Goal: Task Accomplishment & Management: Manage account settings

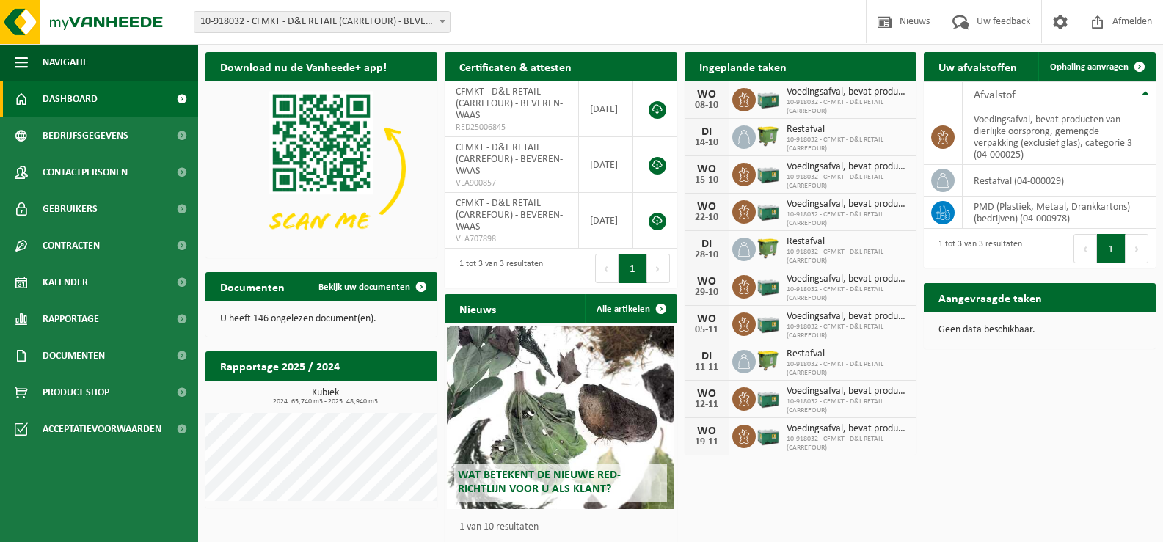
click at [901, 81] on span at bounding box center [900, 95] width 29 height 29
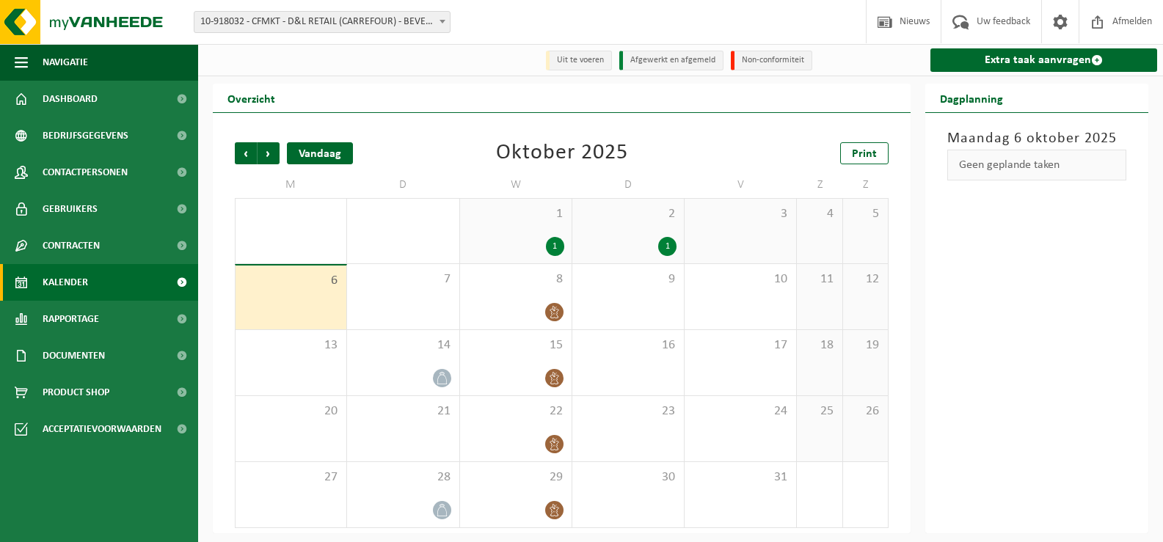
scroll to position [1, 0]
click at [271, 154] on span "Volgende" at bounding box center [269, 153] width 22 height 22
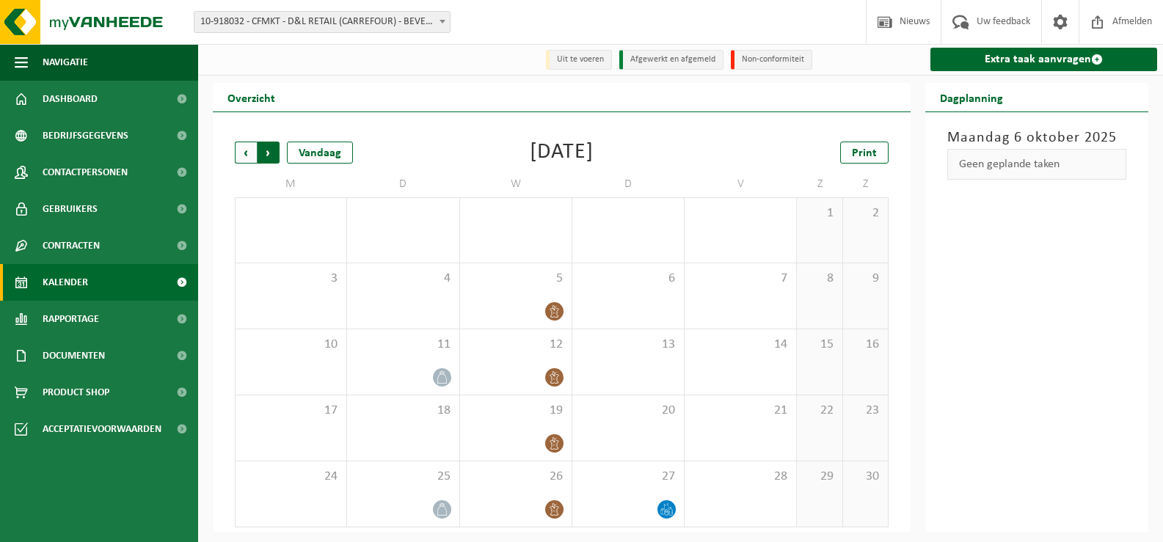
click at [247, 144] on span "Vorige" at bounding box center [246, 153] width 22 height 22
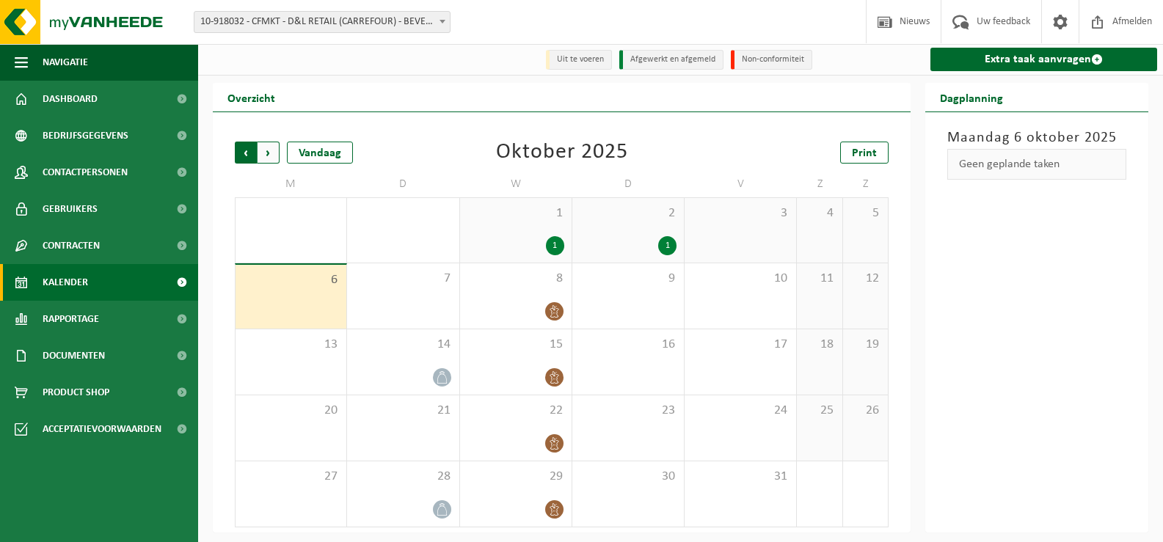
click at [264, 153] on span "Volgende" at bounding box center [269, 153] width 22 height 22
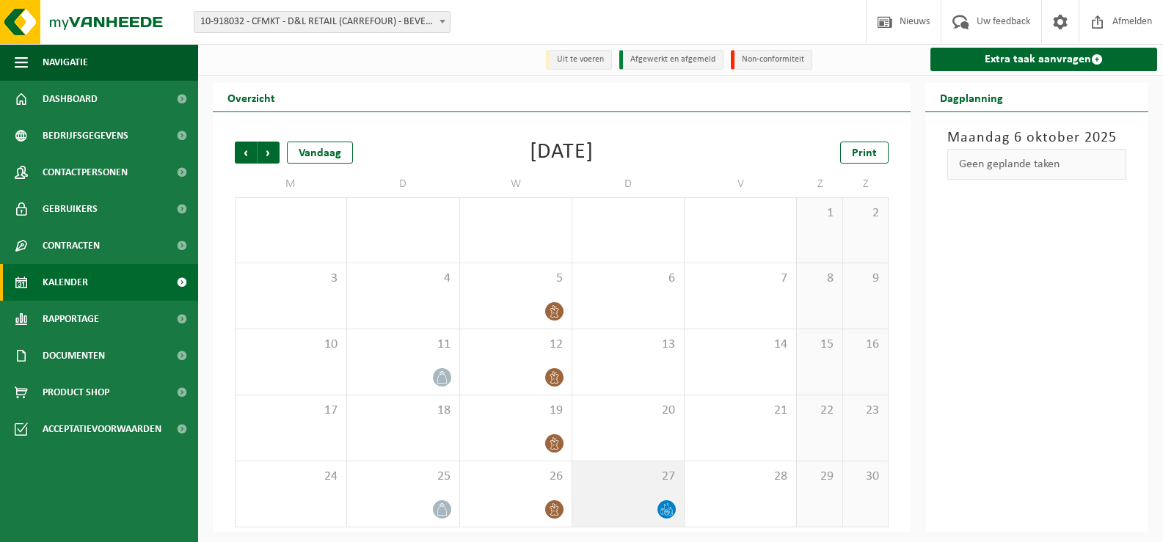
click at [665, 506] on icon at bounding box center [666, 509] width 12 height 12
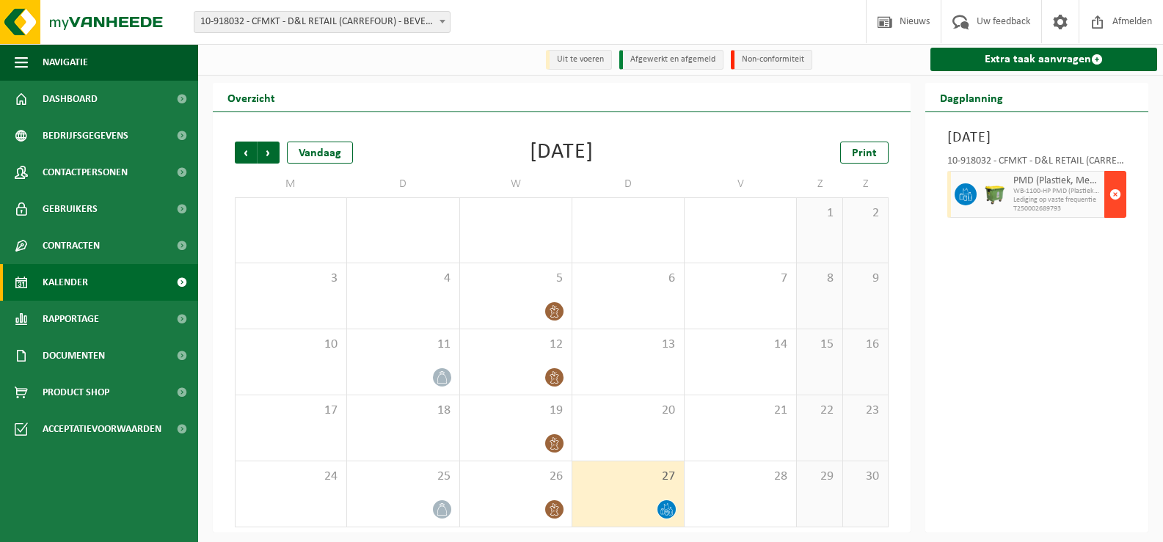
click at [1112, 209] on span "button" at bounding box center [1115, 194] width 12 height 29
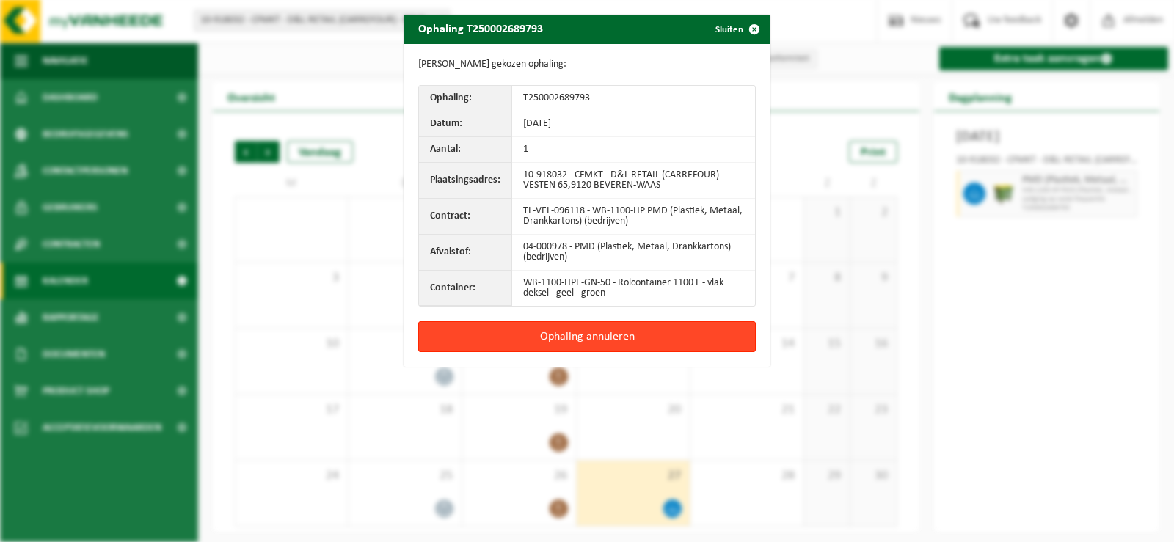
click at [574, 338] on button "Ophaling annuleren" at bounding box center [587, 336] width 338 height 31
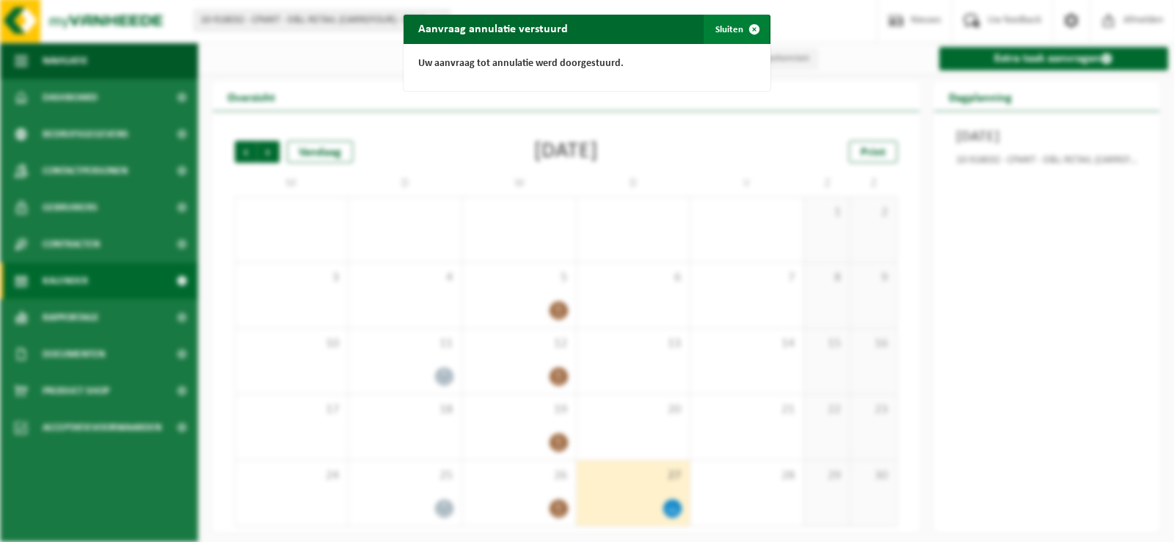
click at [743, 27] on span "button" at bounding box center [754, 29] width 29 height 29
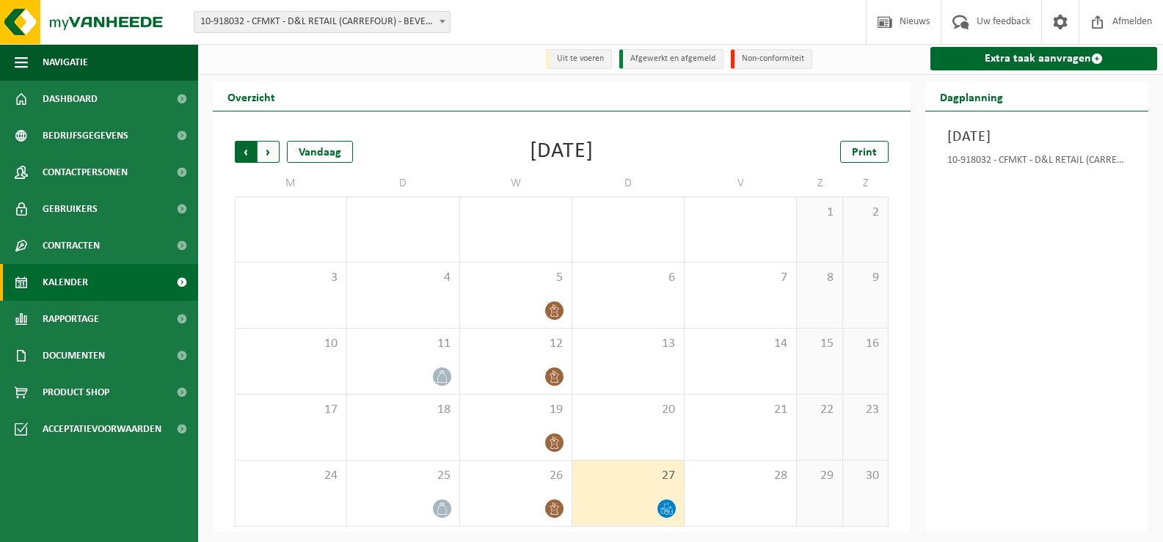
click at [264, 151] on span "Volgende" at bounding box center [269, 152] width 22 height 22
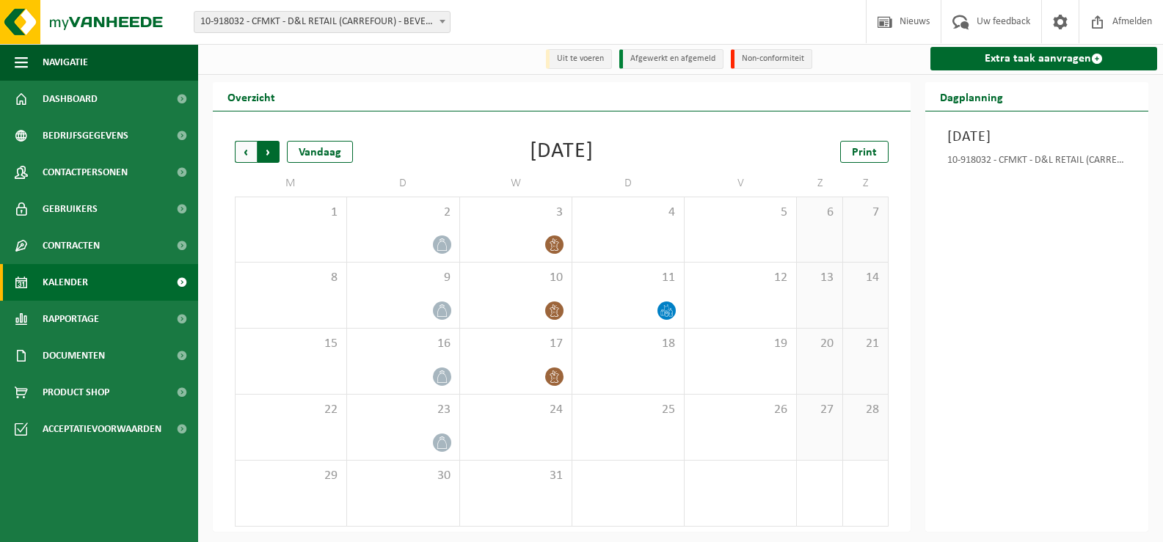
click at [248, 154] on span "Vorige" at bounding box center [246, 152] width 22 height 22
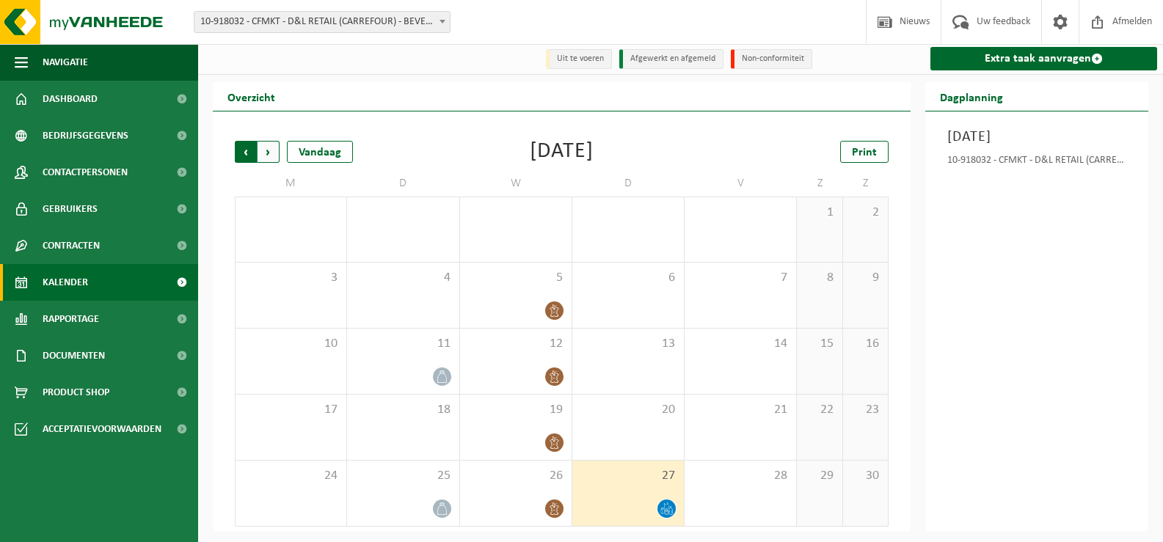
click at [275, 146] on span "Volgende" at bounding box center [269, 152] width 22 height 22
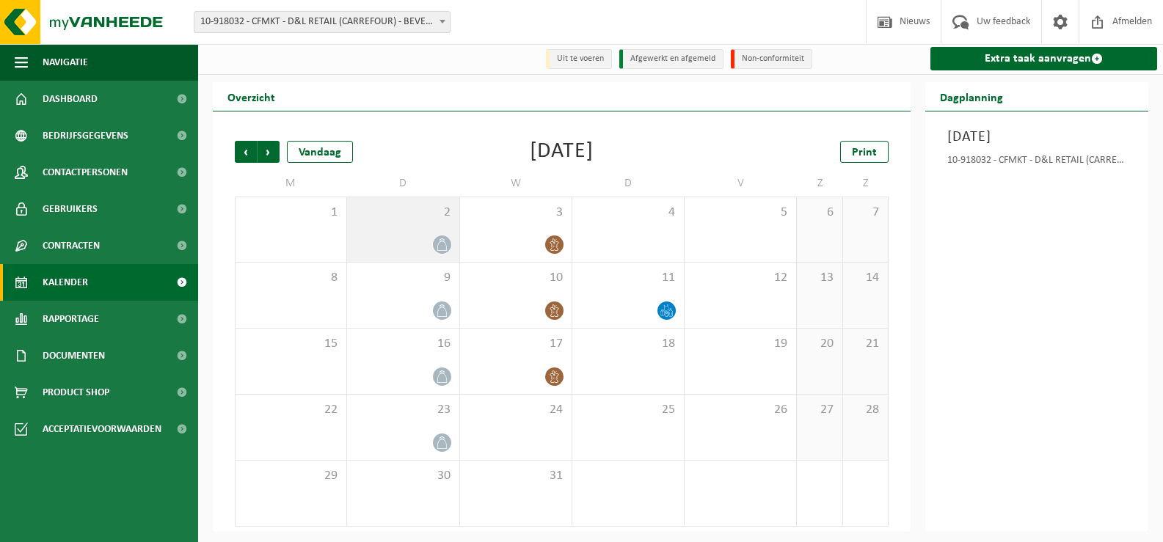
click at [439, 246] on icon at bounding box center [442, 244] width 12 height 12
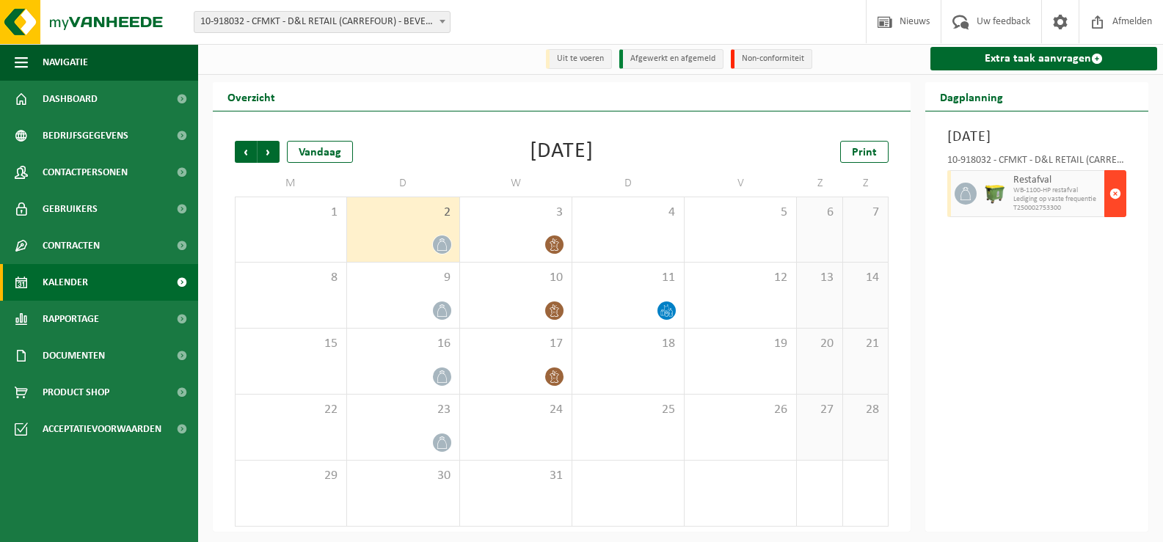
click at [1117, 191] on span "button" at bounding box center [1115, 193] width 12 height 29
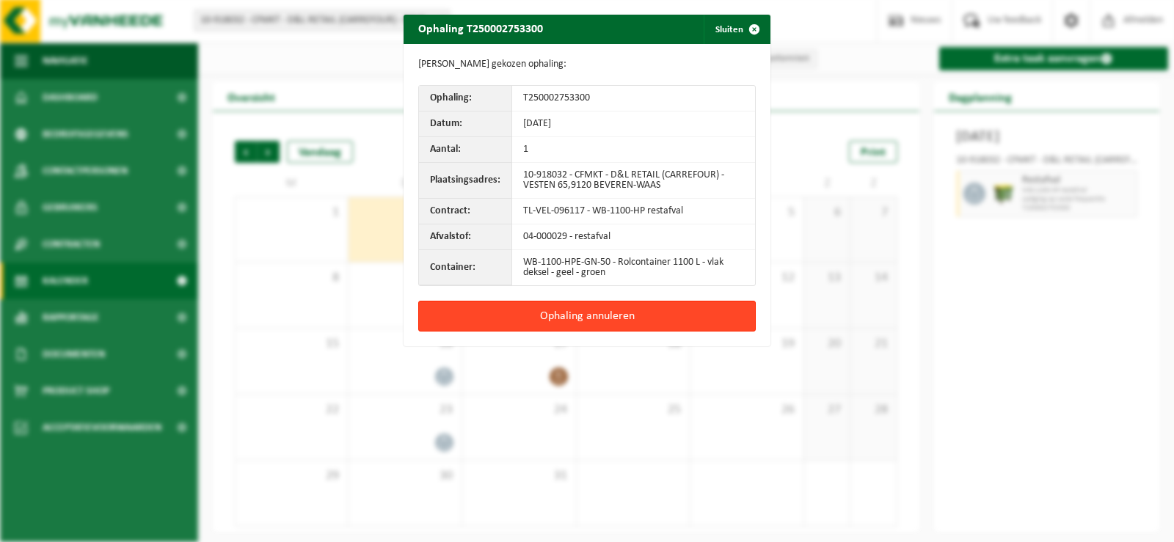
click at [638, 320] on button "Ophaling annuleren" at bounding box center [587, 316] width 338 height 31
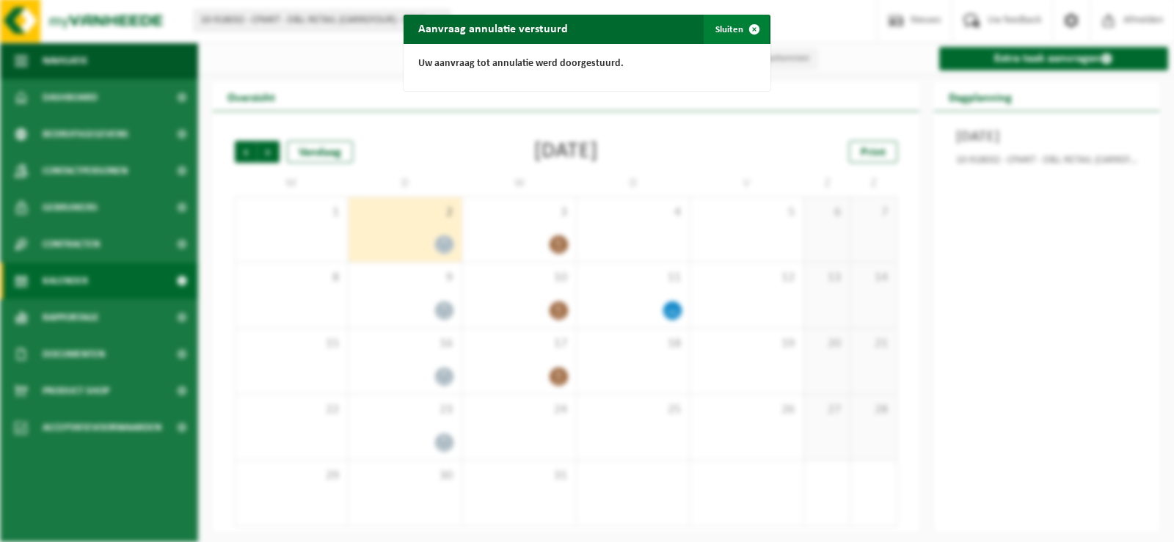
click at [751, 28] on span "button" at bounding box center [754, 29] width 29 height 29
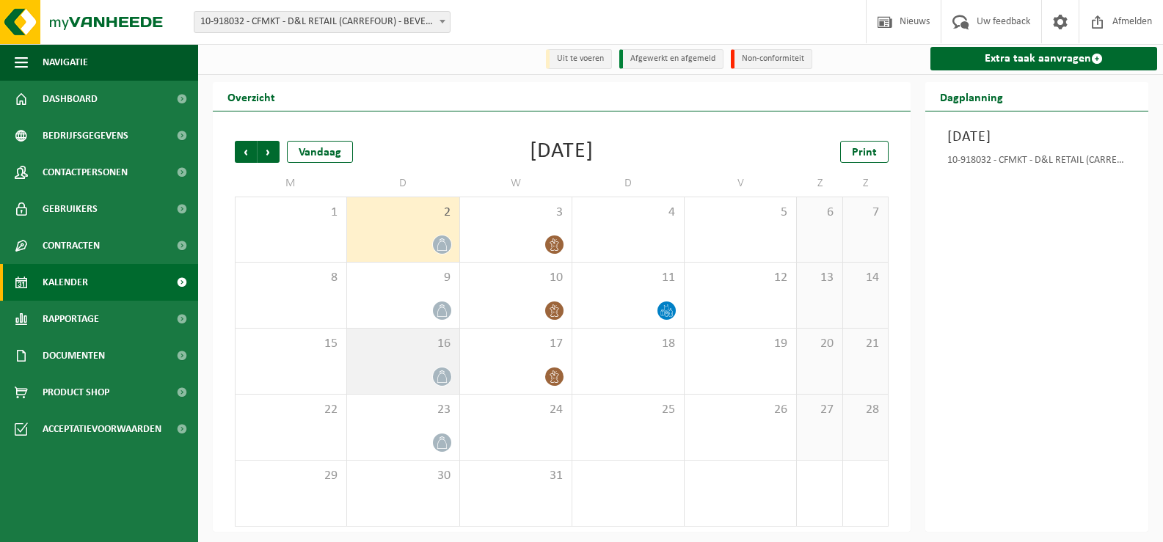
click at [437, 379] on icon at bounding box center [442, 377] width 12 height 12
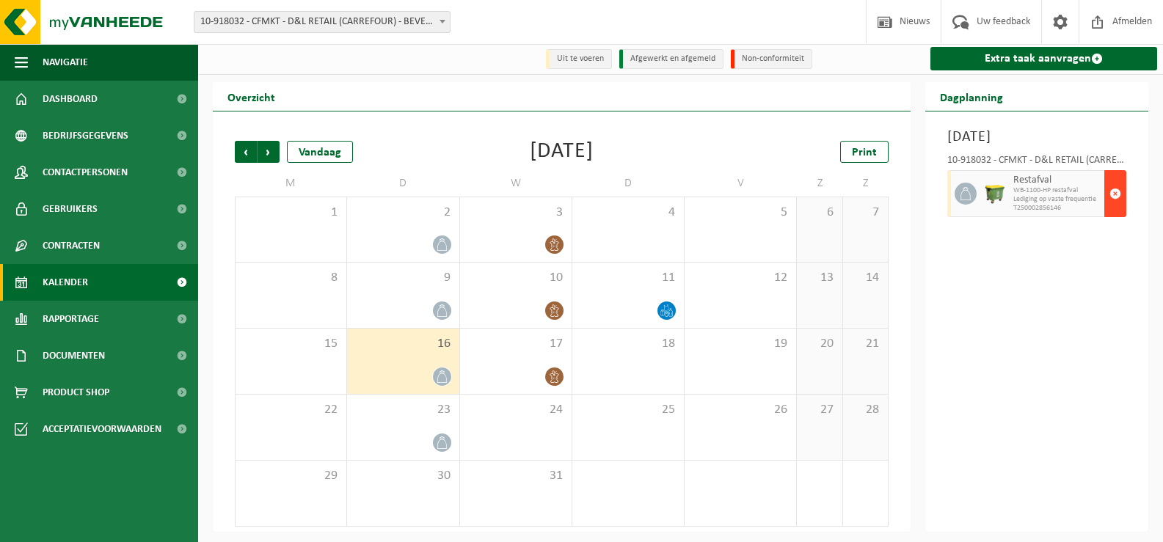
click at [1117, 208] on span "button" at bounding box center [1115, 193] width 12 height 29
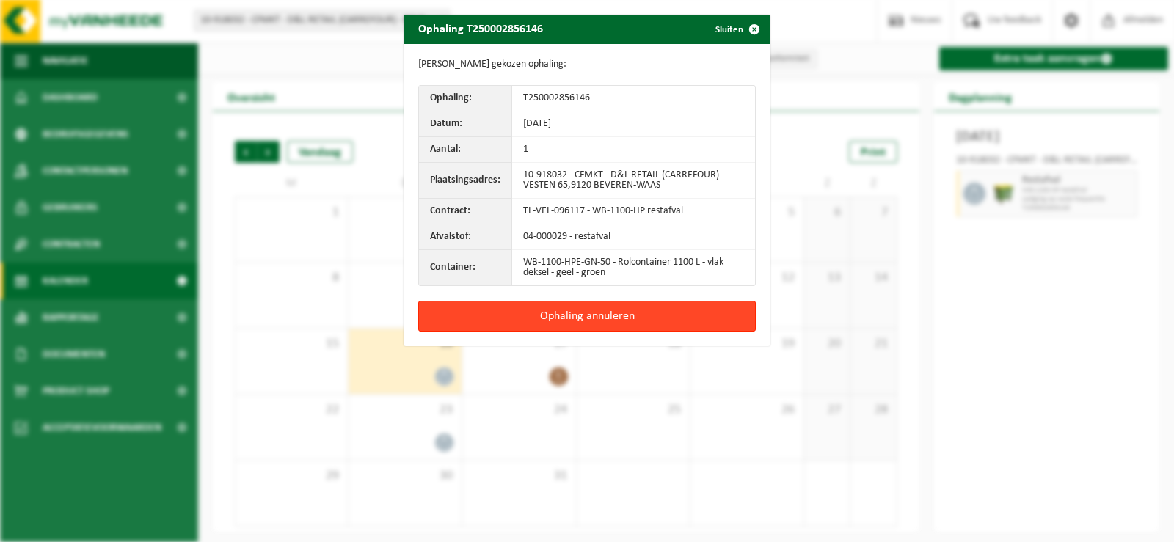
click at [594, 316] on button "Ophaling annuleren" at bounding box center [587, 316] width 338 height 31
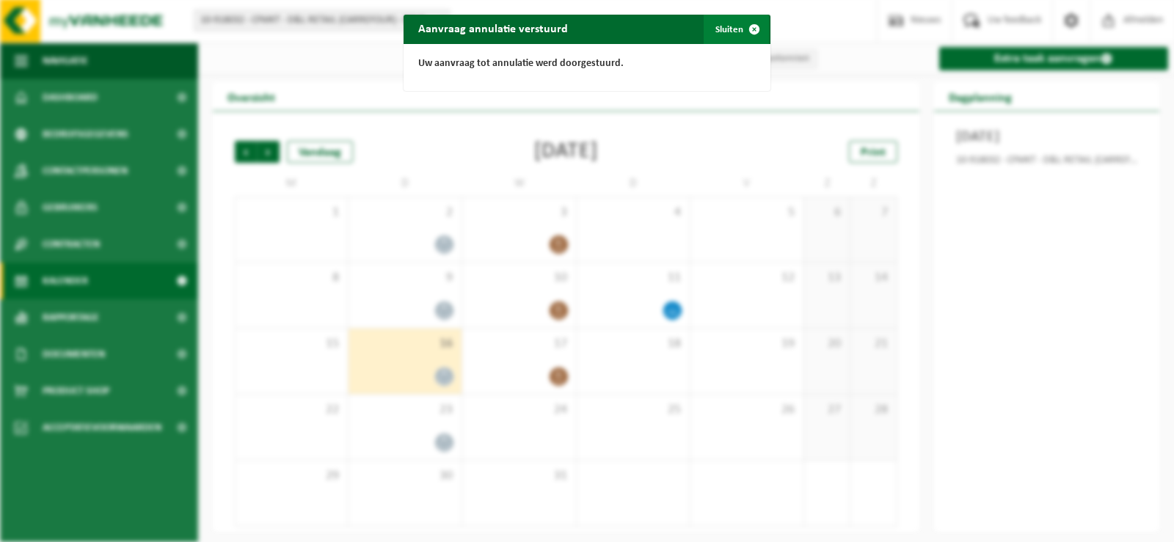
click at [754, 27] on span "button" at bounding box center [754, 29] width 29 height 29
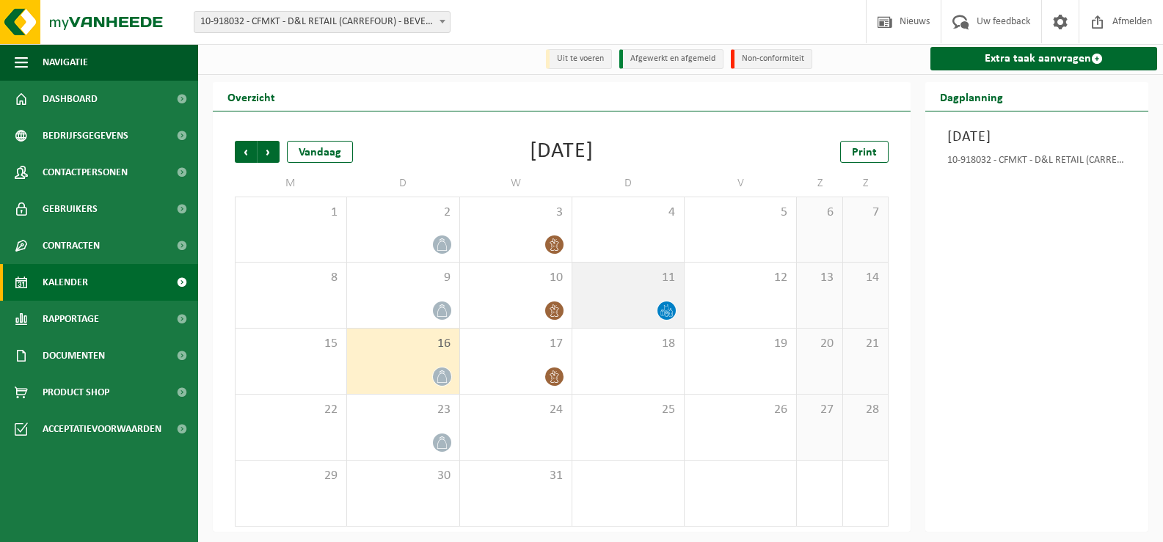
click at [665, 307] on icon at bounding box center [666, 311] width 12 height 12
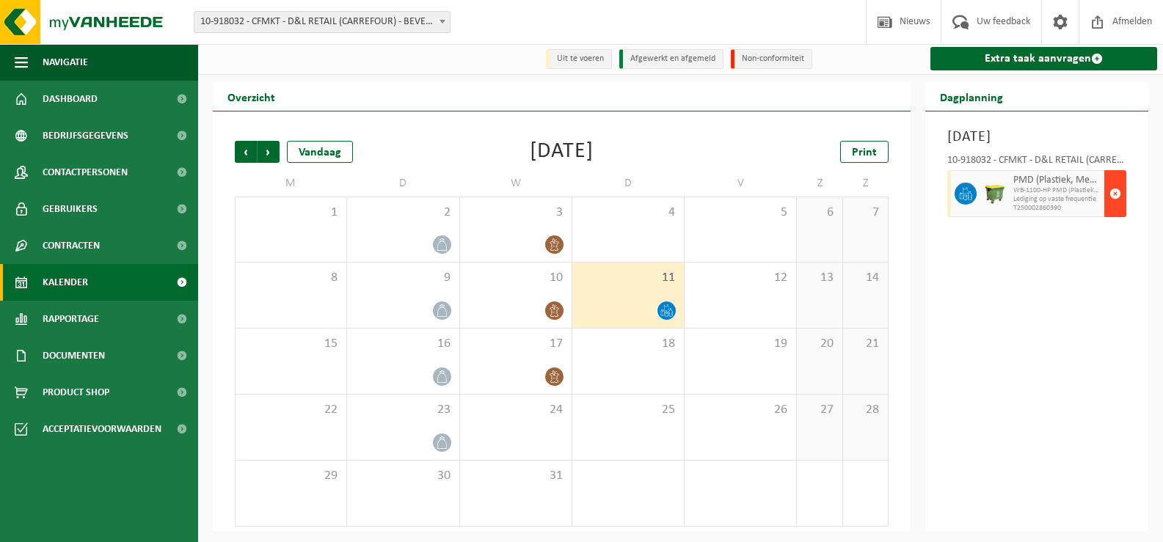
click at [1119, 208] on span "button" at bounding box center [1115, 193] width 12 height 29
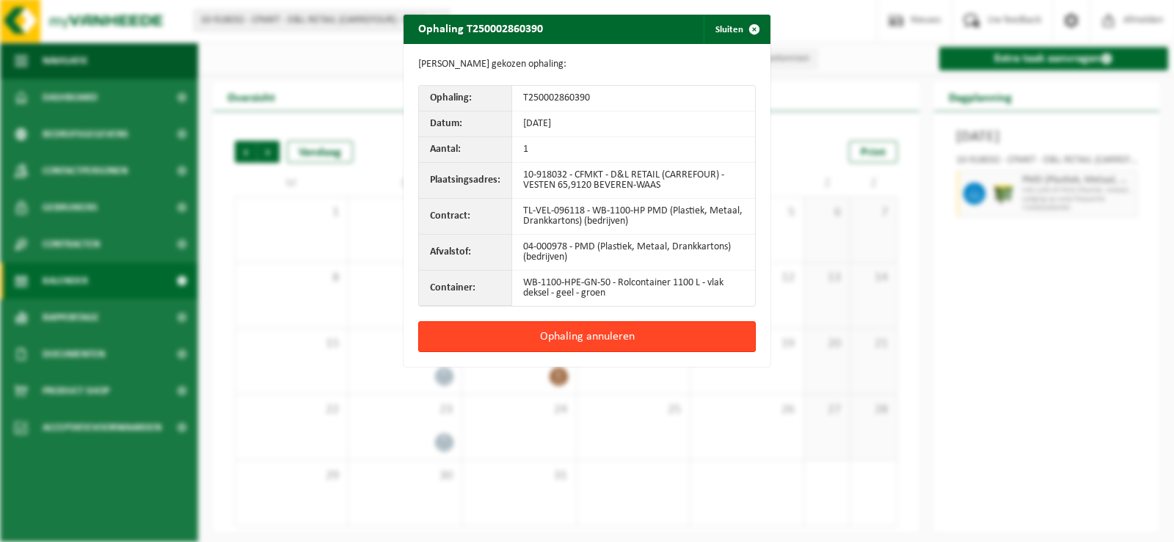
click at [563, 329] on button "Ophaling annuleren" at bounding box center [587, 336] width 338 height 31
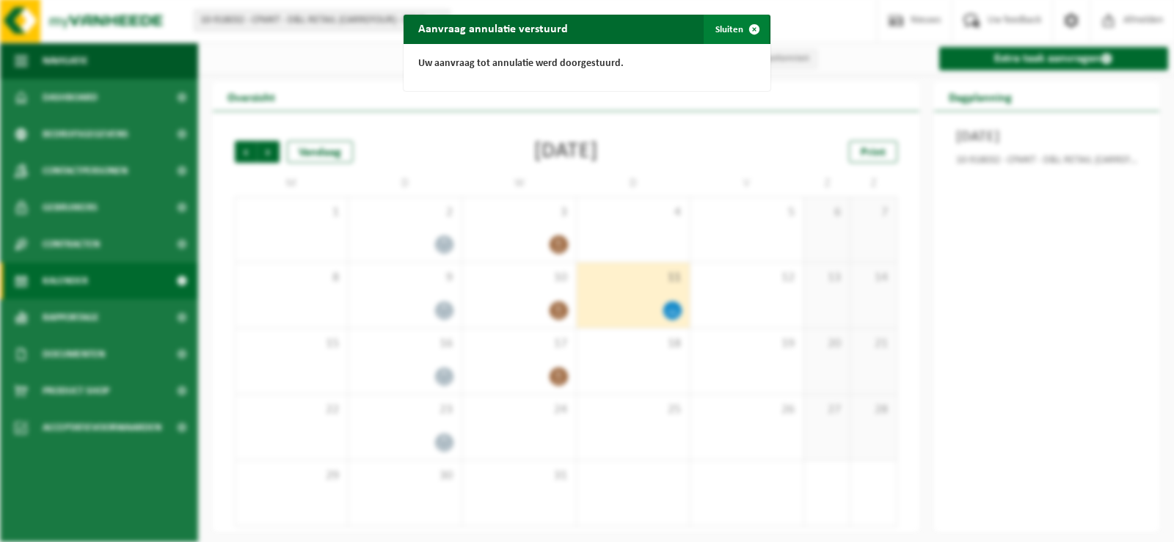
click at [751, 28] on span "button" at bounding box center [754, 29] width 29 height 29
